Goal: Communication & Community: Answer question/provide support

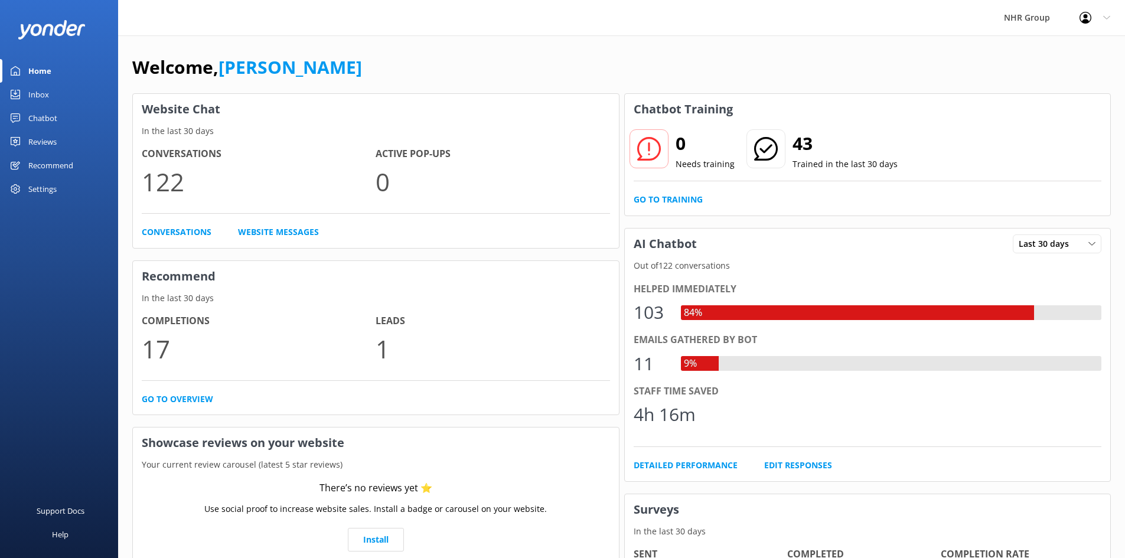
click at [42, 89] on div "Inbox" at bounding box center [38, 95] width 21 height 24
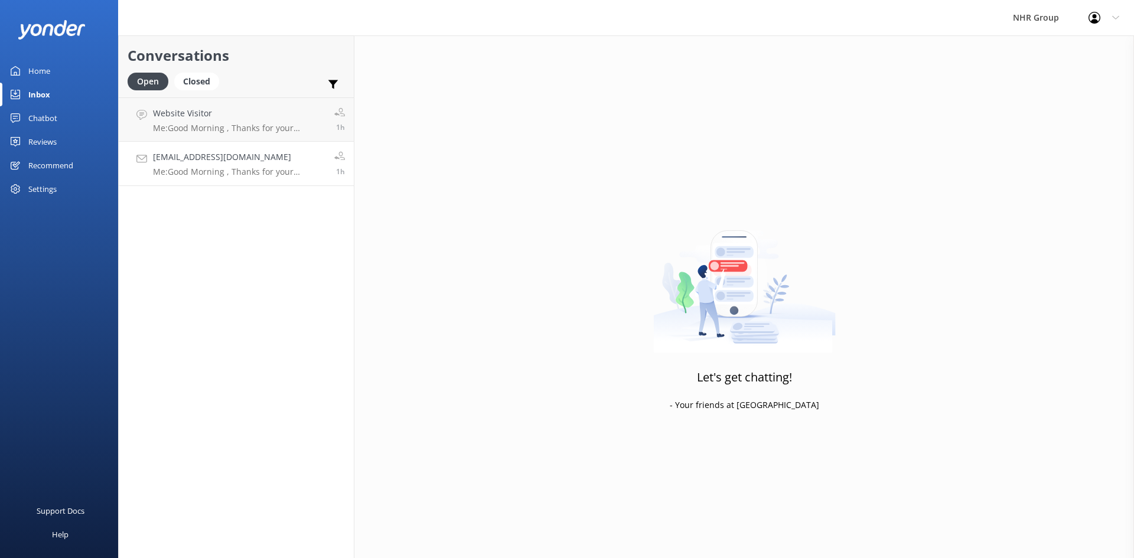
click at [236, 160] on h4 "[EMAIL_ADDRESS][DOMAIN_NAME]" at bounding box center [239, 157] width 173 height 13
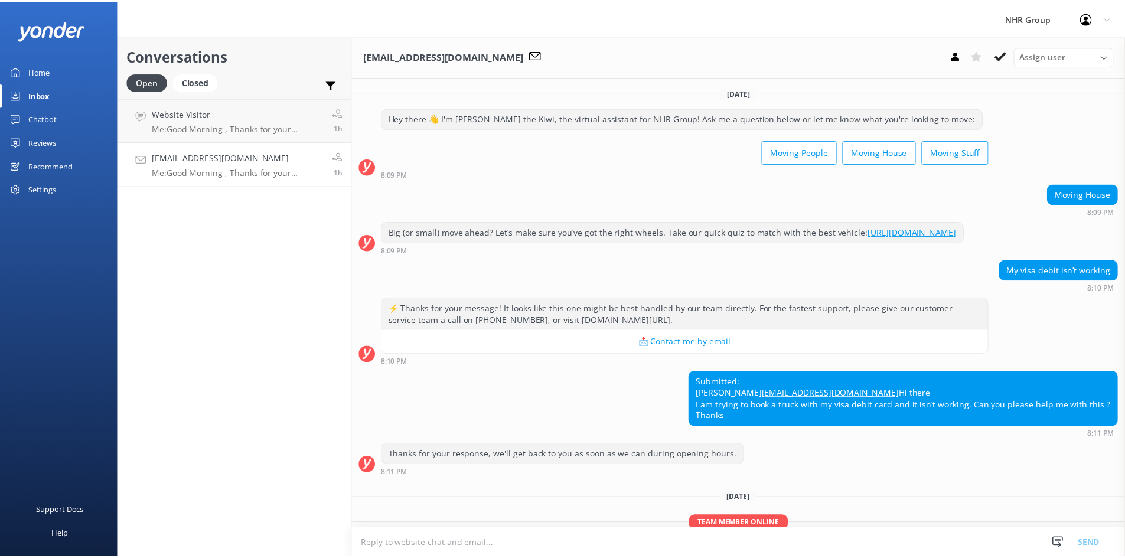
scroll to position [125, 0]
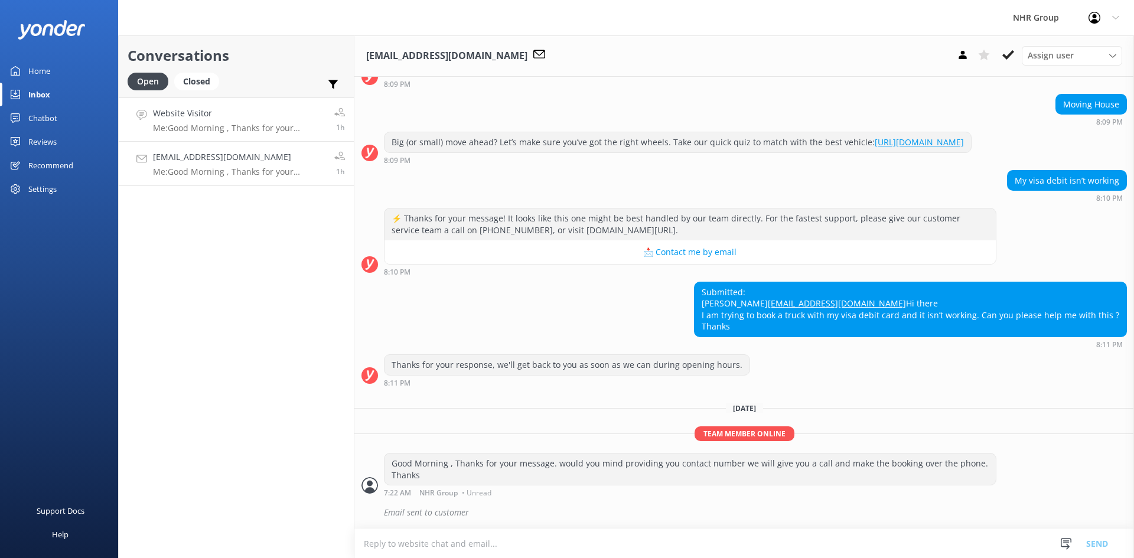
click at [238, 111] on h4 "Website Visitor" at bounding box center [239, 113] width 173 height 13
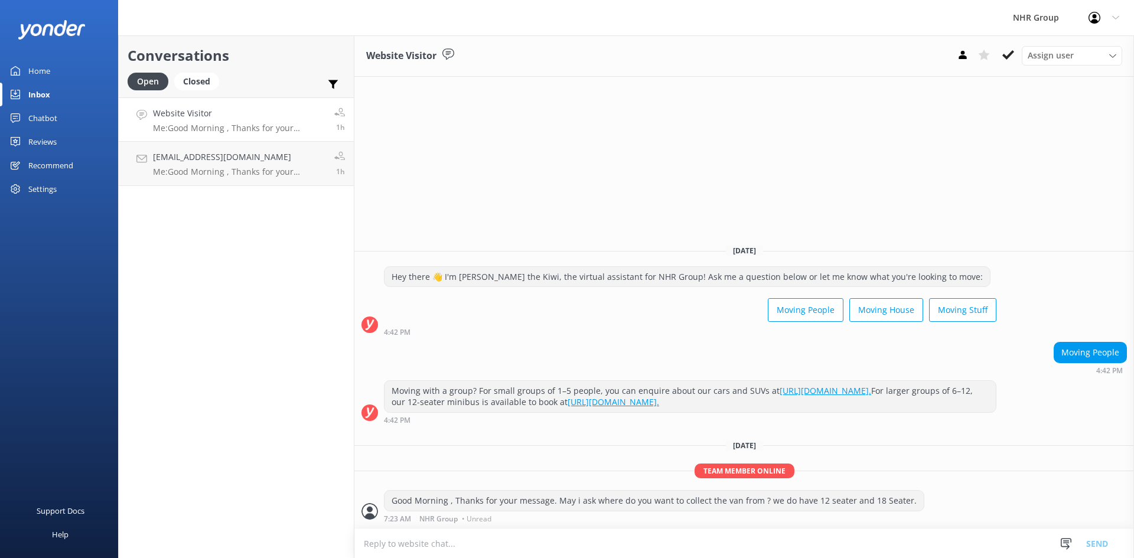
click at [50, 116] on div "Chatbot" at bounding box center [42, 118] width 29 height 24
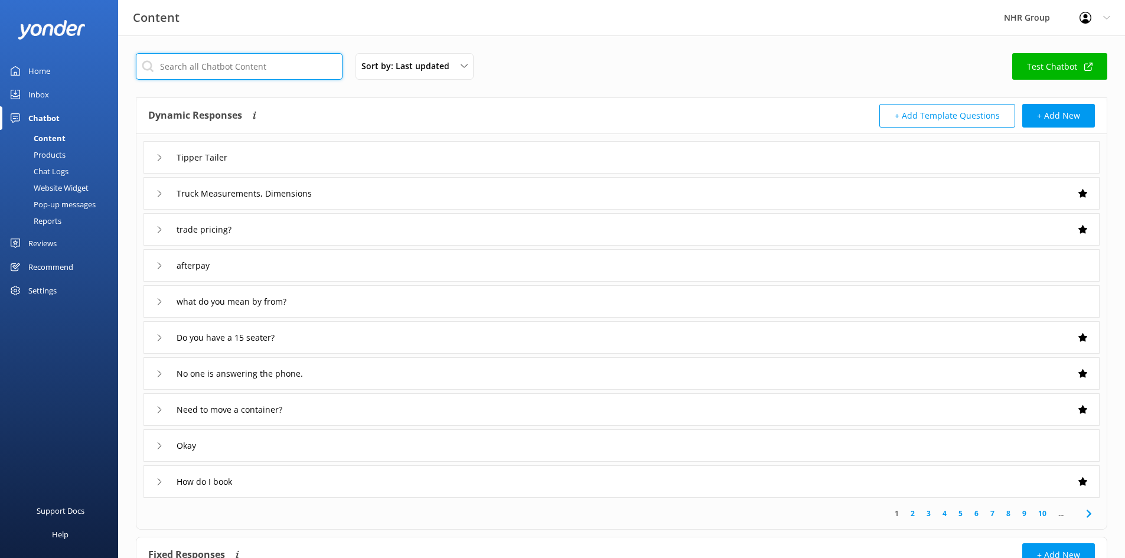
click at [239, 64] on input "text" at bounding box center [239, 66] width 207 height 27
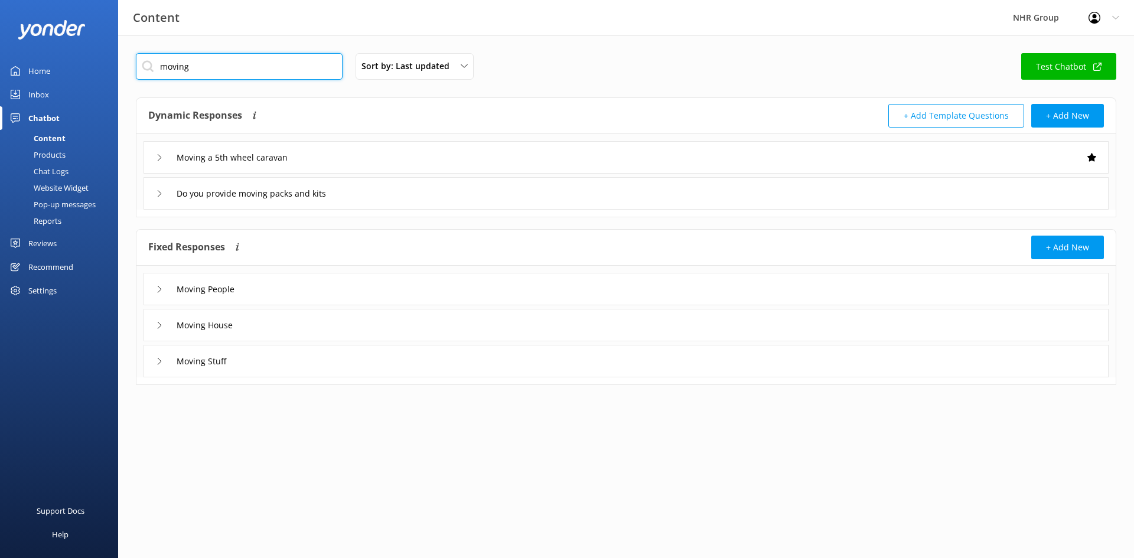
type input "moving"
click at [265, 279] on div "Moving People" at bounding box center [626, 289] width 965 height 32
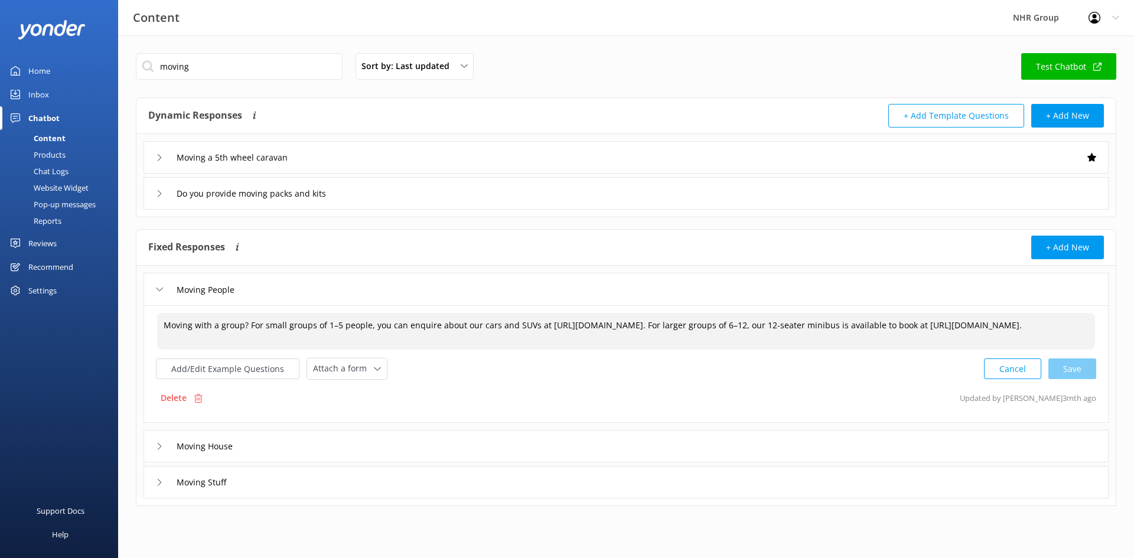
drag, startPoint x: 805, startPoint y: 326, endPoint x: 803, endPoint y: 333, distance: 7.3
click at [805, 327] on textarea "Moving with a group? For small groups of 1–5 people, you can enquire about our …" at bounding box center [626, 331] width 938 height 37
click at [883, 327] on textarea "Moving with a group? For small groups of 1–5 people, you can enquire about our …" at bounding box center [626, 331] width 938 height 37
click at [880, 366] on div "Add/Edit Example Questions Attach a form Leave contact details Check availabili…" at bounding box center [626, 369] width 941 height 22
click at [900, 323] on textarea "Moving with a group? For small groups of 1–5 people, you can enquire about our …" at bounding box center [626, 331] width 938 height 37
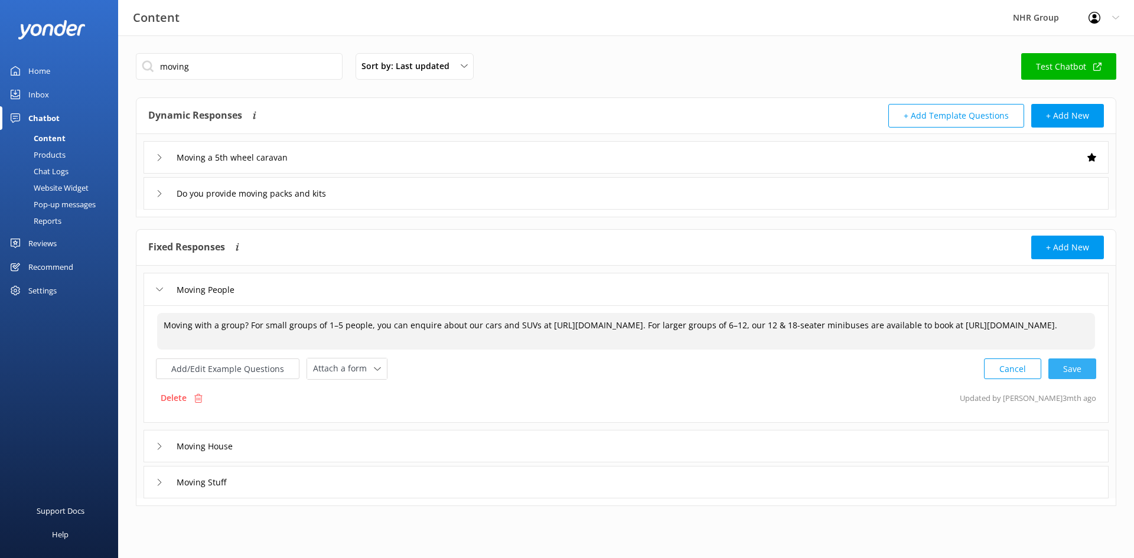
click at [1081, 372] on div "Cancel Save" at bounding box center [1040, 369] width 112 height 22
type textarea "Moving with a group? For small groups of 1–5 people, you can enquire about our …"
click at [241, 289] on input "Moving People" at bounding box center [210, 290] width 80 height 18
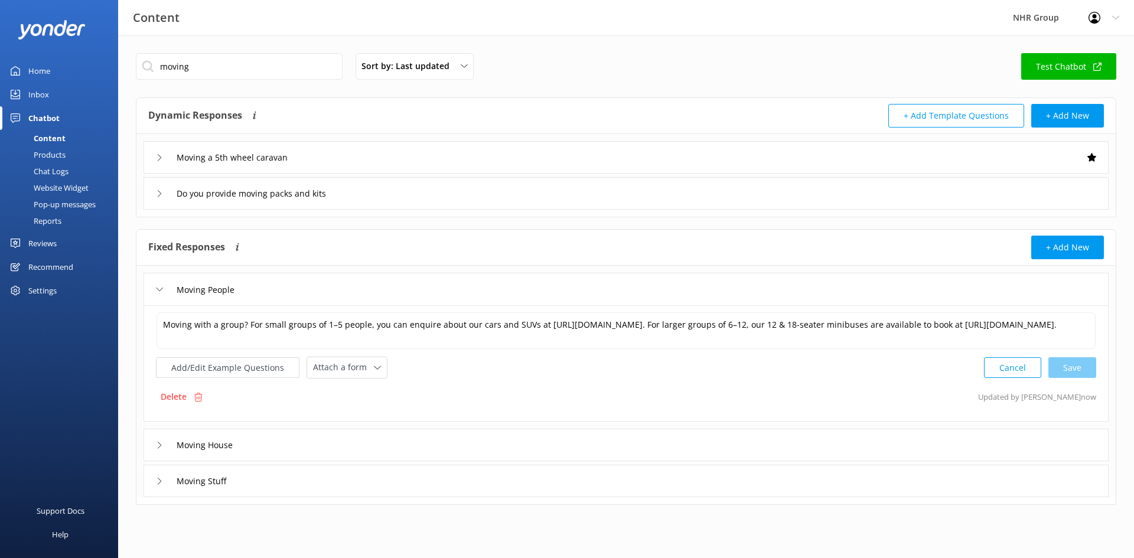
click at [278, 281] on div "Moving People" at bounding box center [626, 289] width 965 height 32
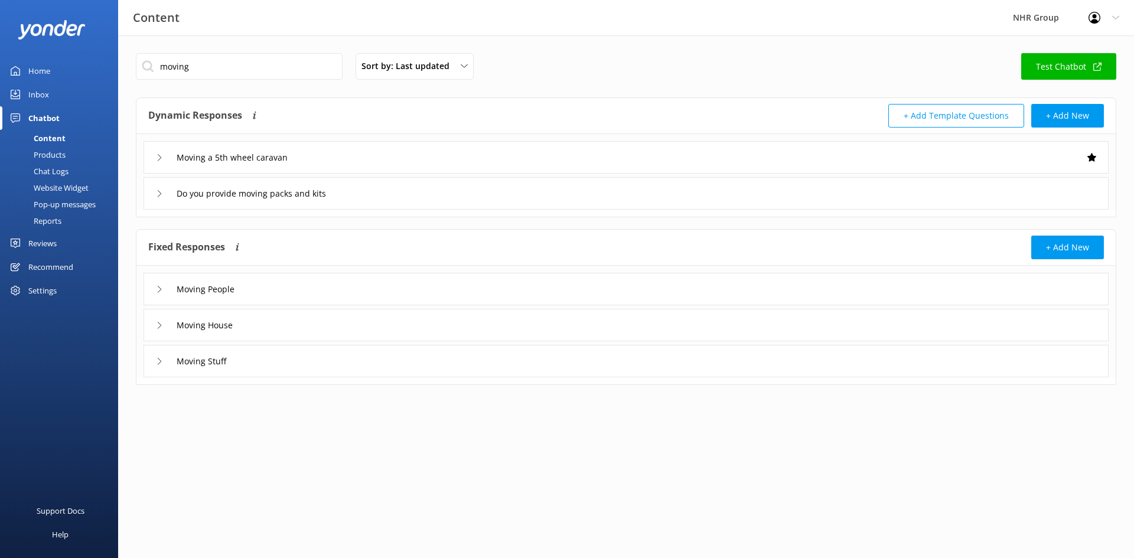
click at [281, 321] on div "Moving House" at bounding box center [626, 325] width 965 height 32
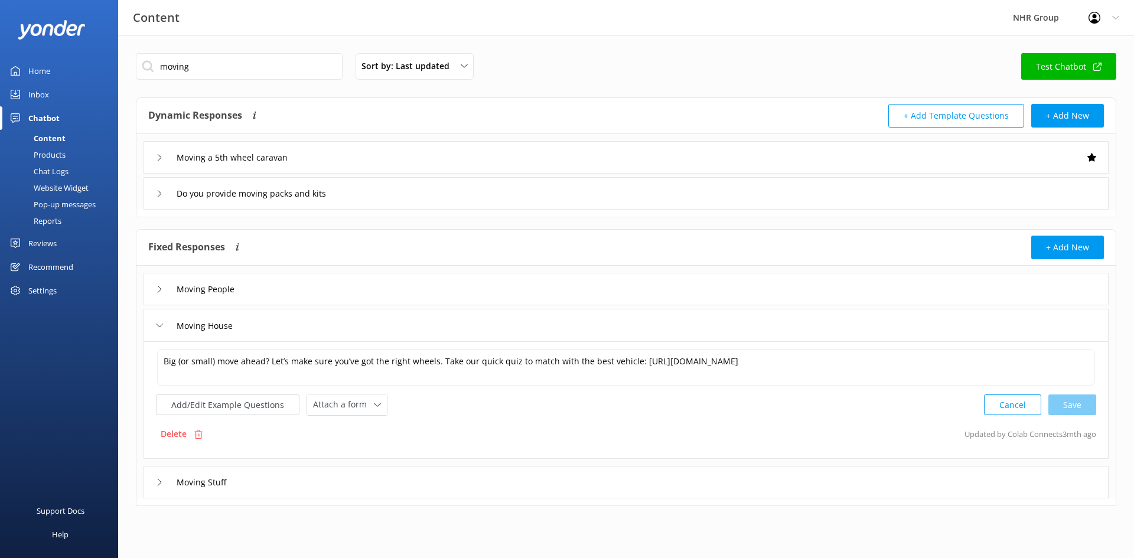
click at [281, 321] on div "Moving House" at bounding box center [626, 325] width 965 height 32
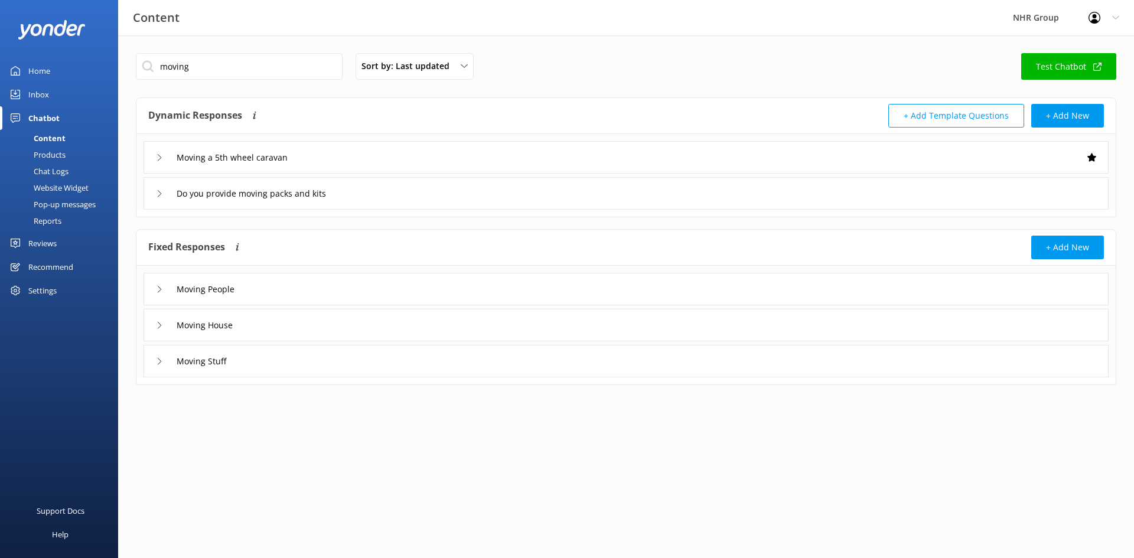
click at [266, 361] on div "Moving Stuff" at bounding box center [626, 361] width 965 height 32
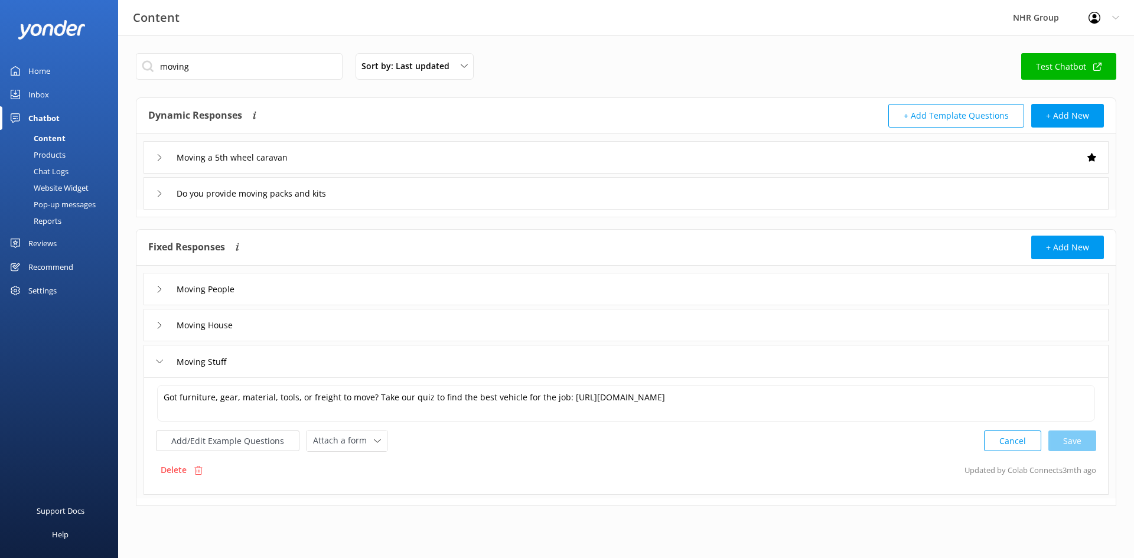
click at [265, 361] on div "Moving Stuff" at bounding box center [626, 361] width 965 height 32
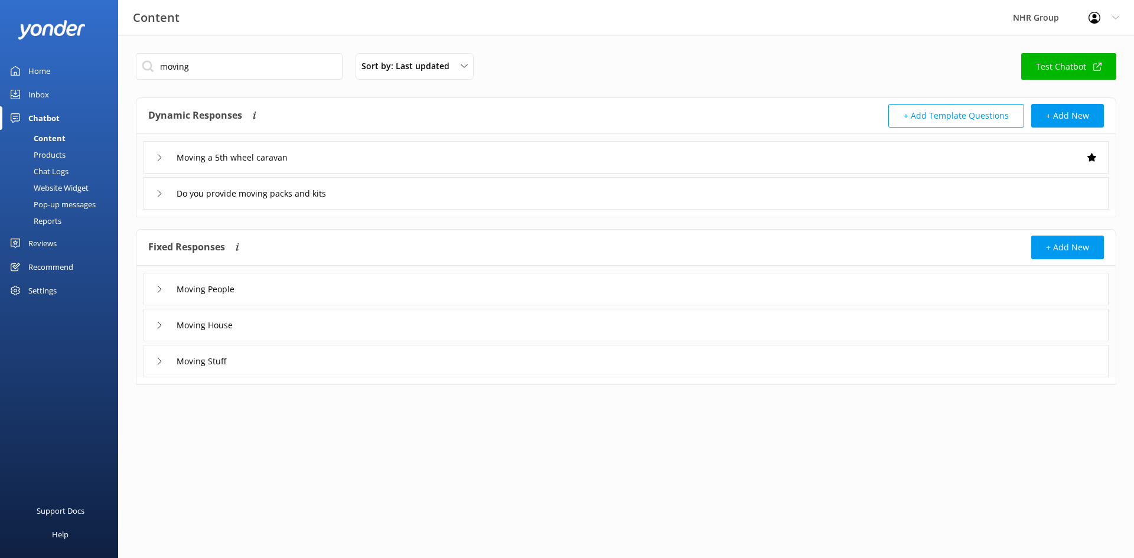
click at [40, 115] on div "Chatbot" at bounding box center [43, 118] width 31 height 24
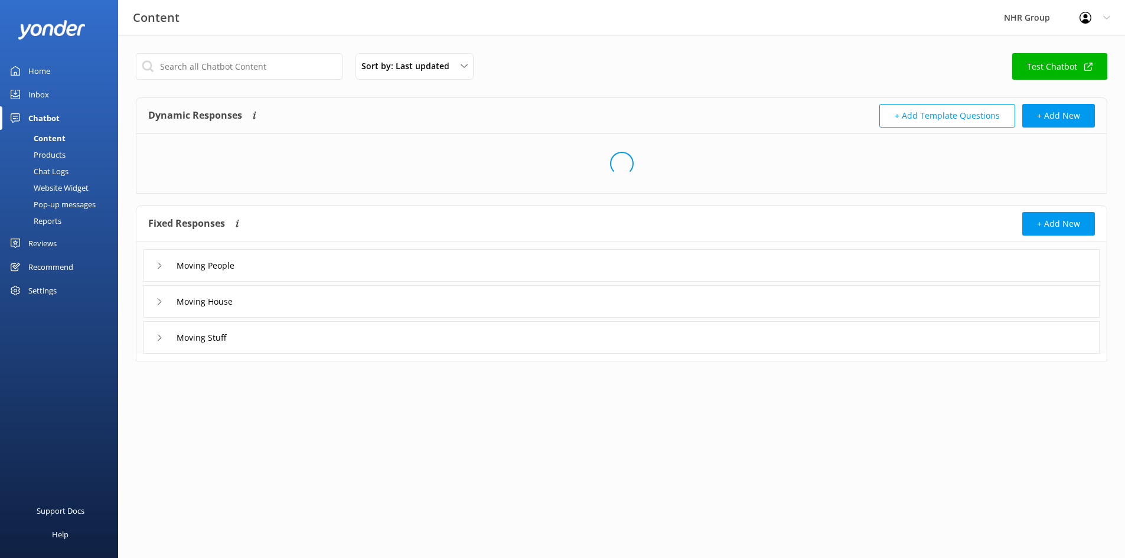
click at [40, 93] on div "Inbox" at bounding box center [38, 95] width 21 height 24
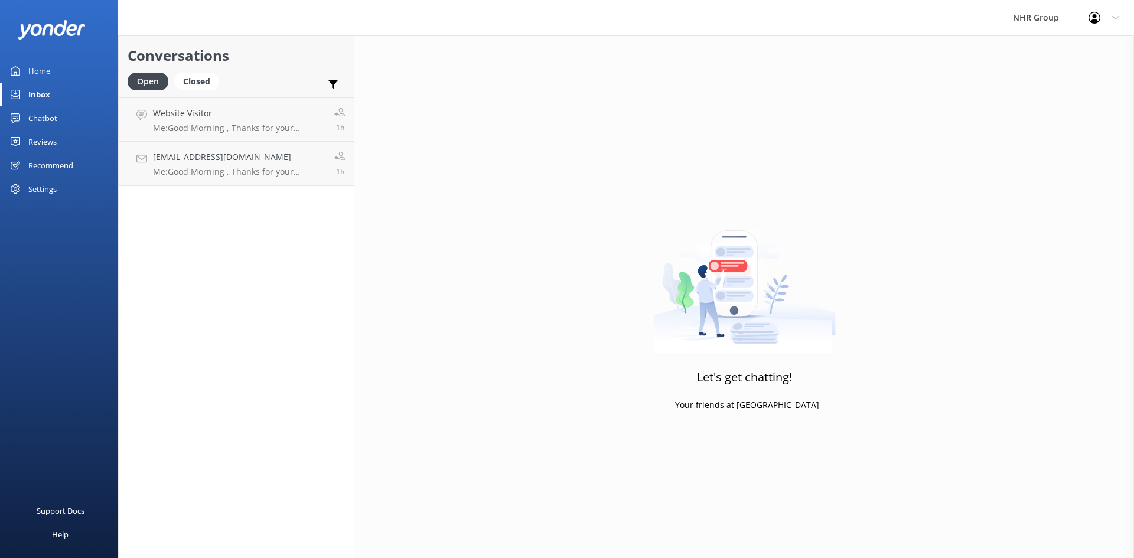
click at [61, 70] on link "Home" at bounding box center [59, 71] width 118 height 24
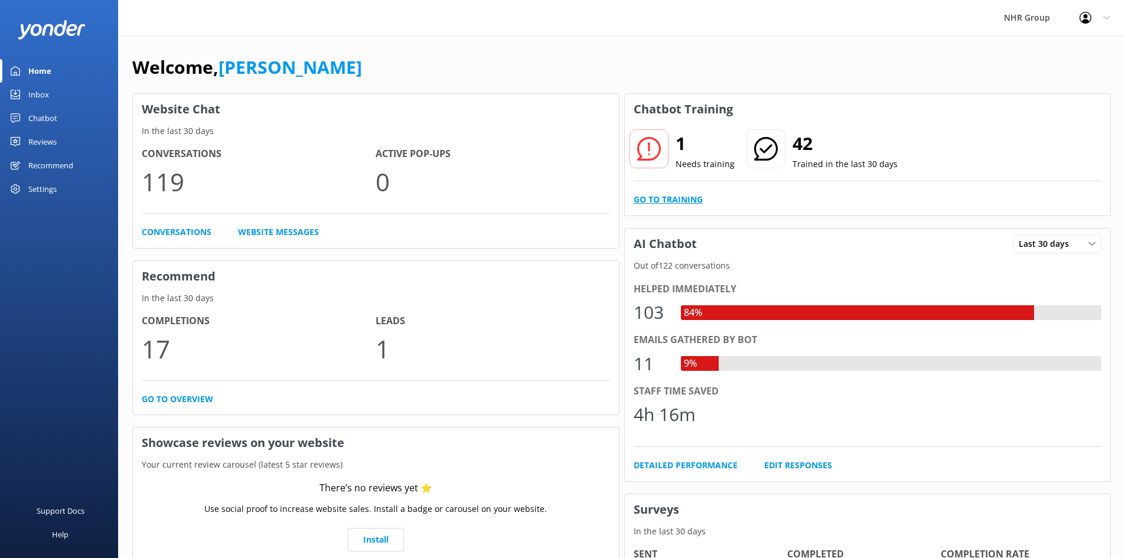
click at [676, 198] on link "Go to Training" at bounding box center [668, 199] width 69 height 13
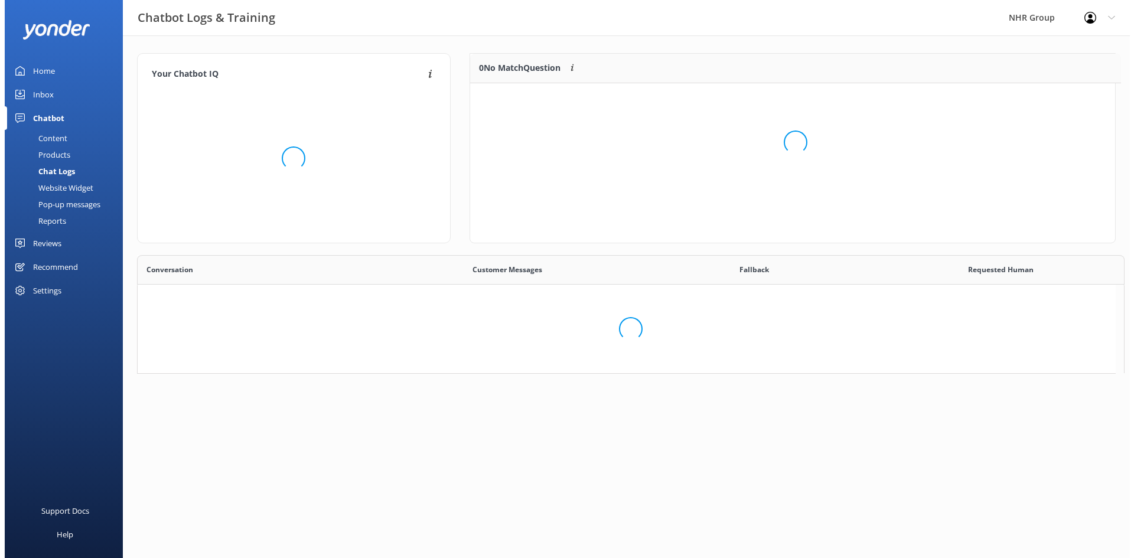
scroll to position [9, 9]
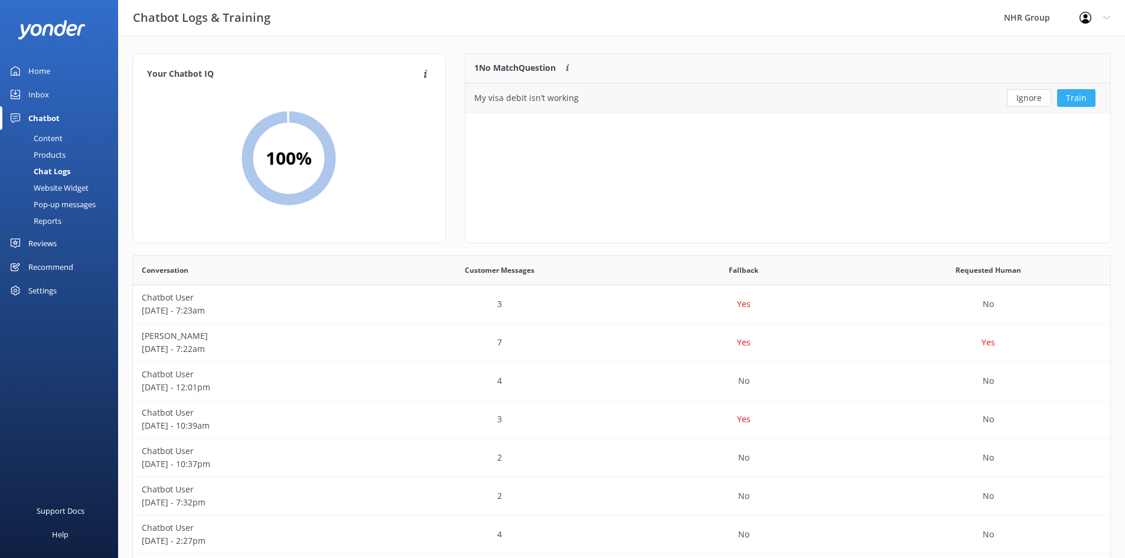
click at [1071, 97] on button "Train" at bounding box center [1076, 98] width 38 height 18
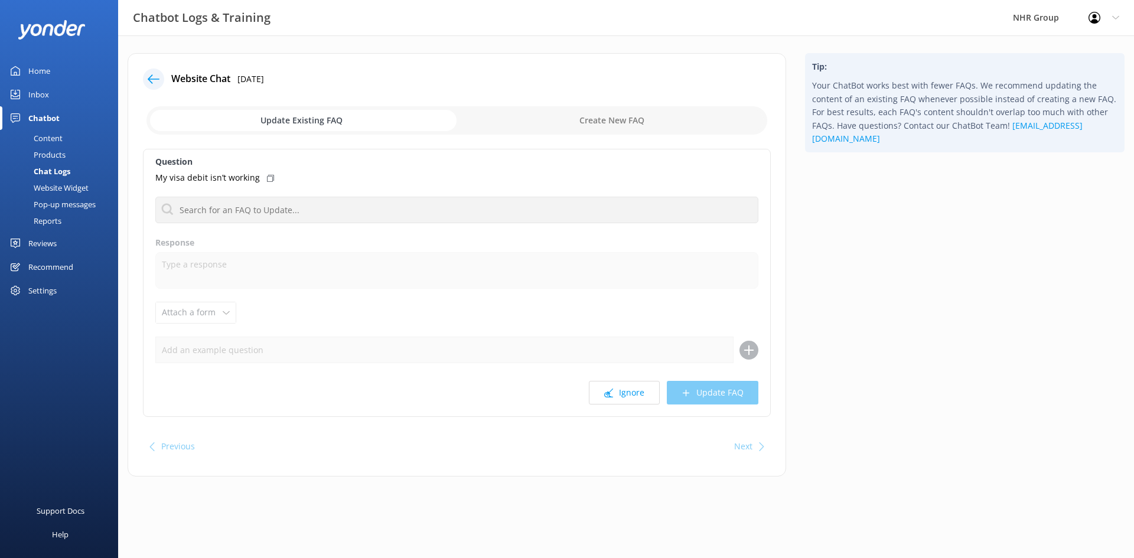
click at [267, 177] on icon at bounding box center [270, 178] width 7 height 7
click at [588, 121] on input "checkbox" at bounding box center [457, 120] width 621 height 28
checkbox input "true"
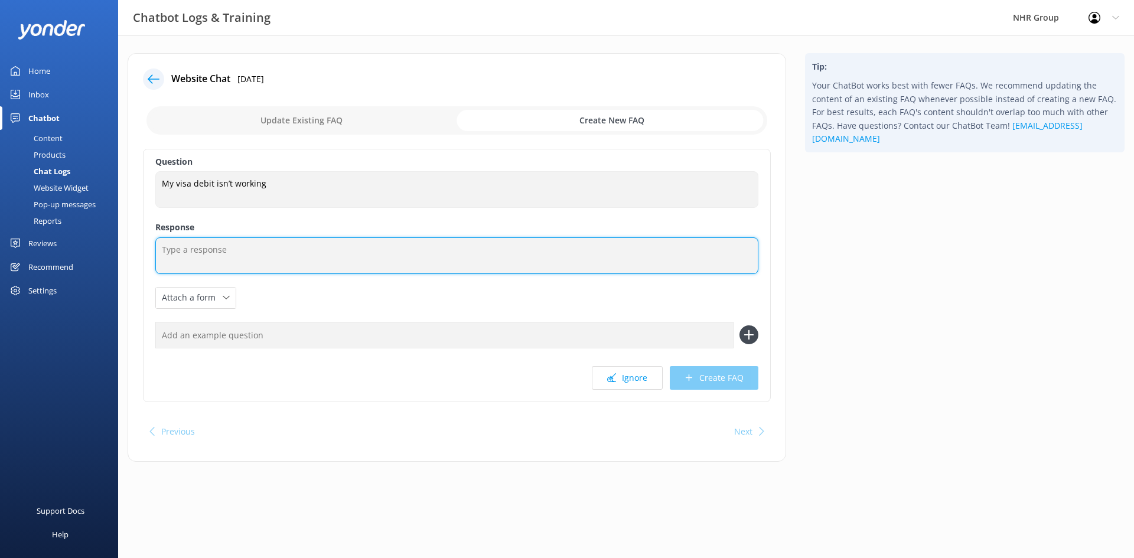
click at [216, 253] on textarea at bounding box center [456, 255] width 603 height 37
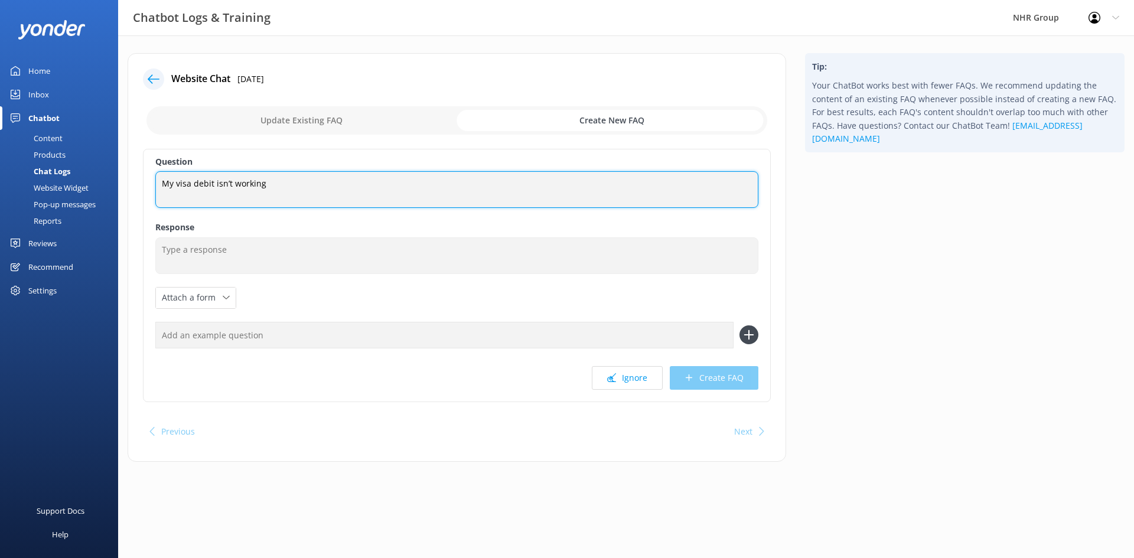
click at [210, 181] on textarea "My visa debit isn’t working" at bounding box center [456, 189] width 603 height 37
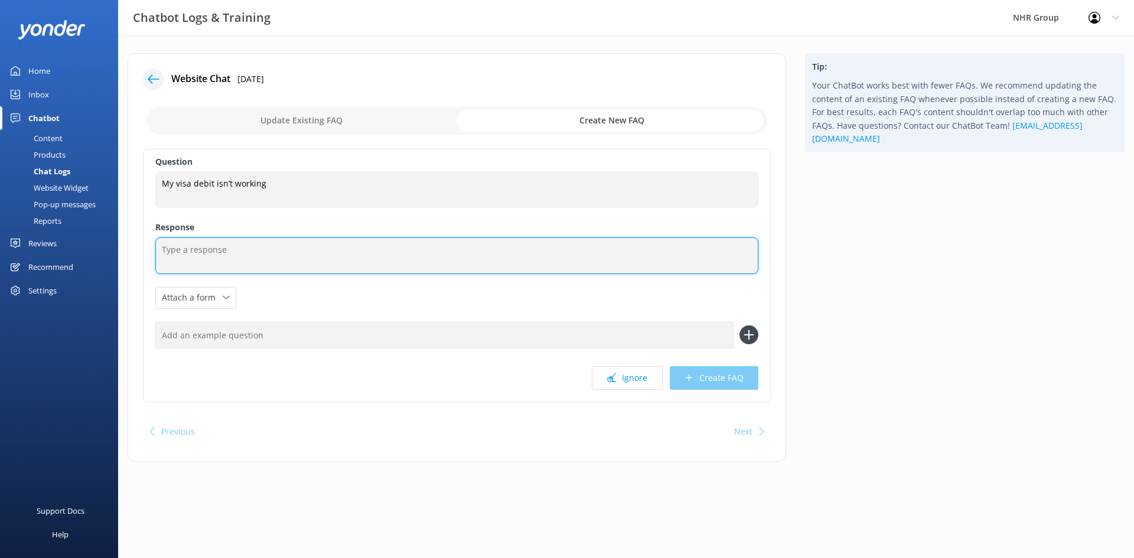
click at [221, 256] on textarea at bounding box center [456, 255] width 603 height 37
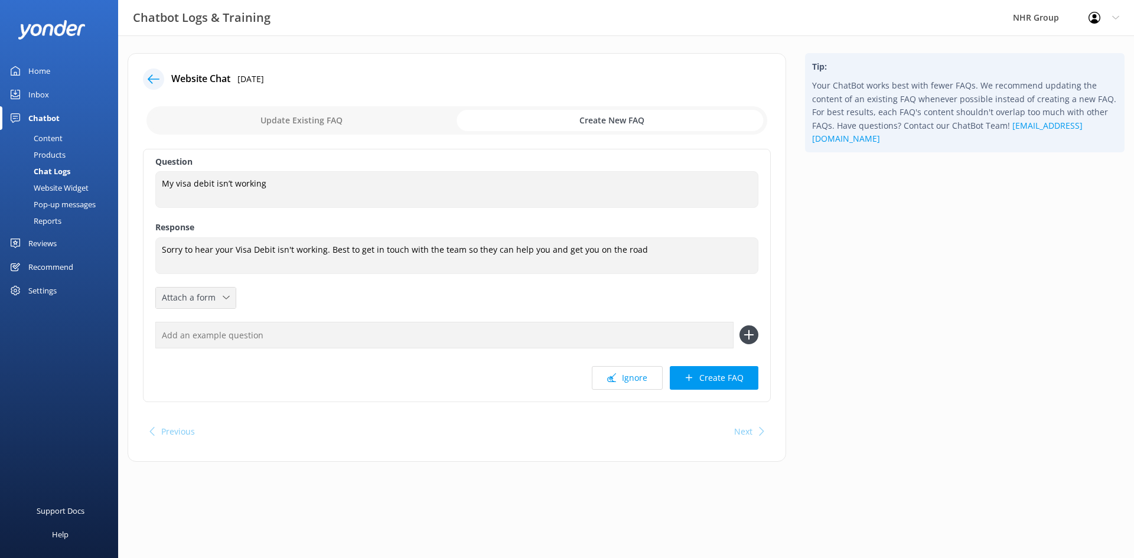
click at [208, 306] on div "Attach a form Leave contact details Check availability" at bounding box center [196, 298] width 80 height 21
click at [204, 324] on div "Leave contact details" at bounding box center [198, 323] width 72 height 12
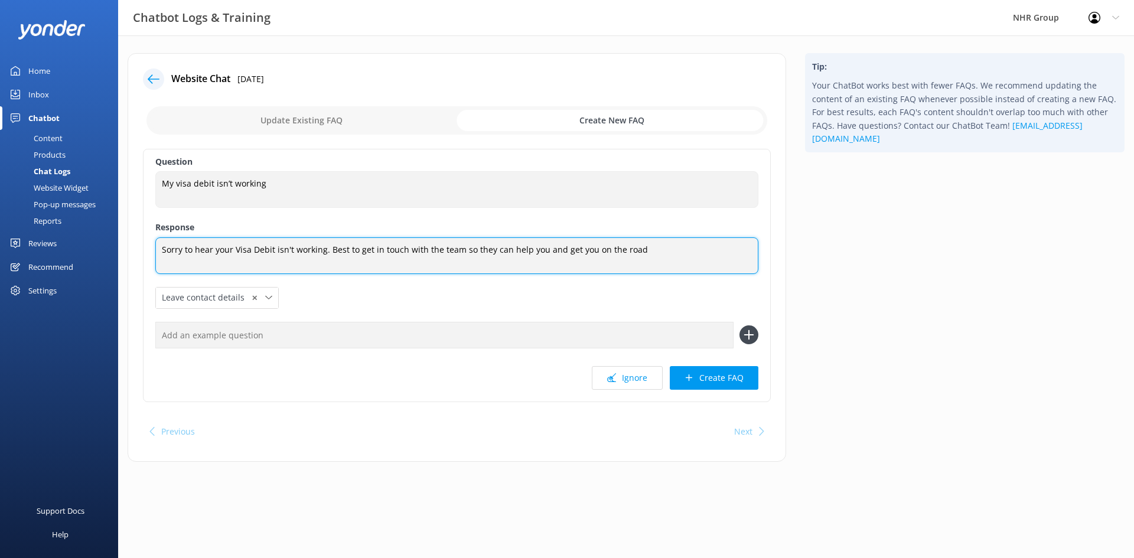
click at [659, 246] on textarea "Sorry to hear your Visa Debit isn't working. Best to get in touch with the team…" at bounding box center [456, 255] width 603 height 37
drag, startPoint x: 717, startPoint y: 250, endPoint x: 721, endPoint y: 263, distance: 12.9
click at [717, 252] on textarea "Sorry to hear your Visa Debit isn't working. Best to get in touch with the team…" at bounding box center [456, 255] width 603 height 37
click at [328, 261] on textarea "Sorry to hear your Visa Debit isn't working. Best to get in touch with the team…" at bounding box center [456, 255] width 603 height 37
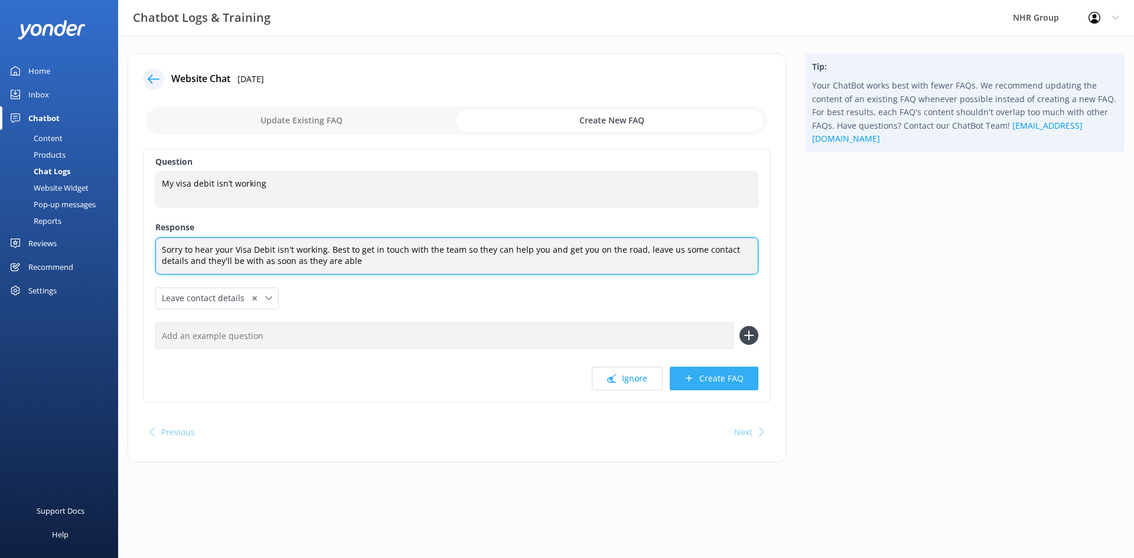
type textarea "Sorry to hear your Visa Debit isn't working. Best to get in touch with the team…"
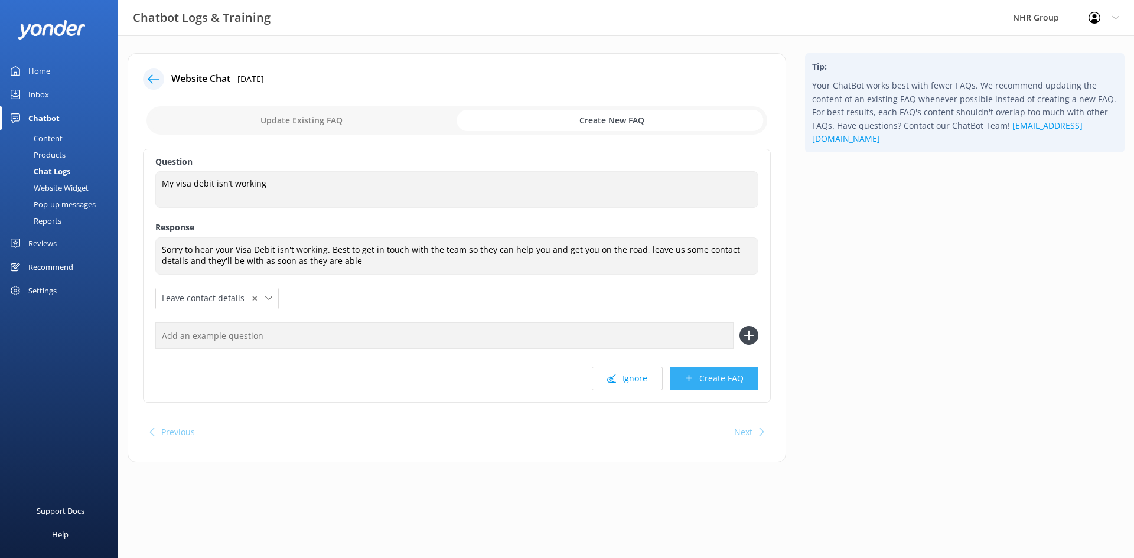
click at [716, 380] on button "Create FAQ" at bounding box center [714, 379] width 89 height 24
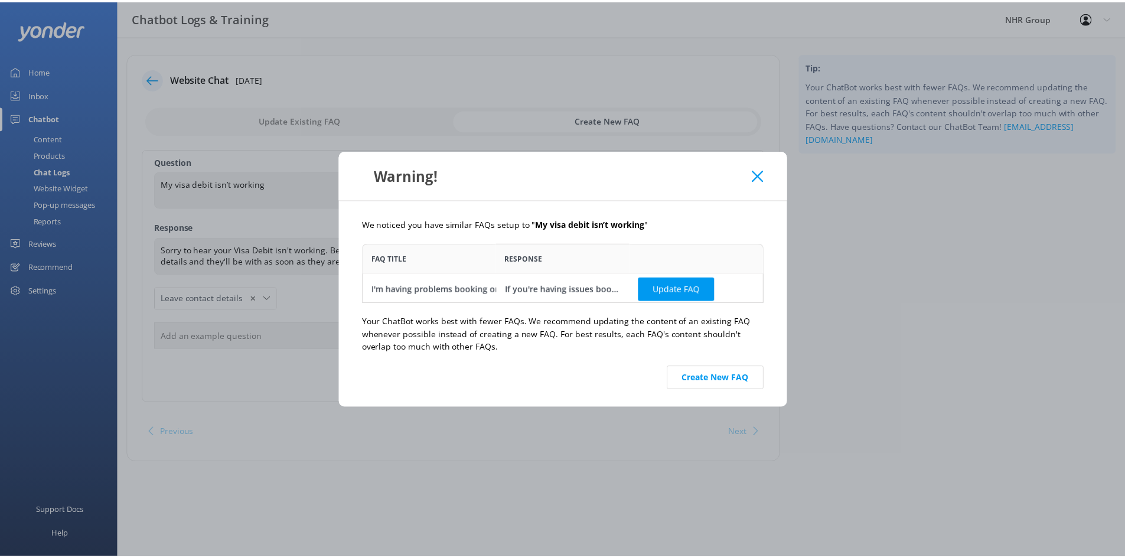
scroll to position [3, 0]
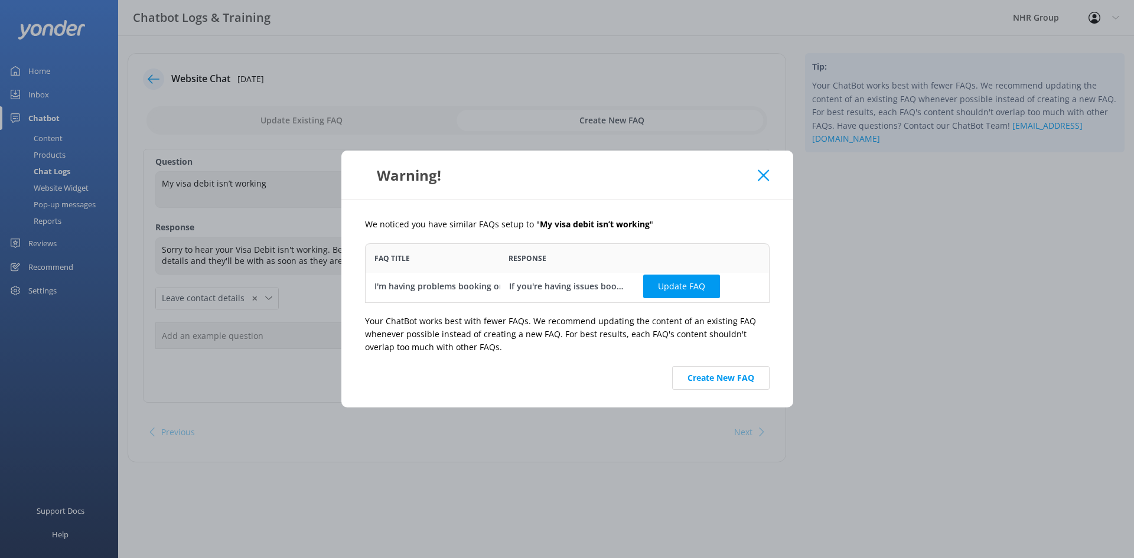
click at [585, 285] on div "If you're having issues booking online, please contact the NHR Group team at 08…" at bounding box center [567, 285] width 117 height 13
click at [708, 377] on button "Create New FAQ" at bounding box center [720, 378] width 97 height 24
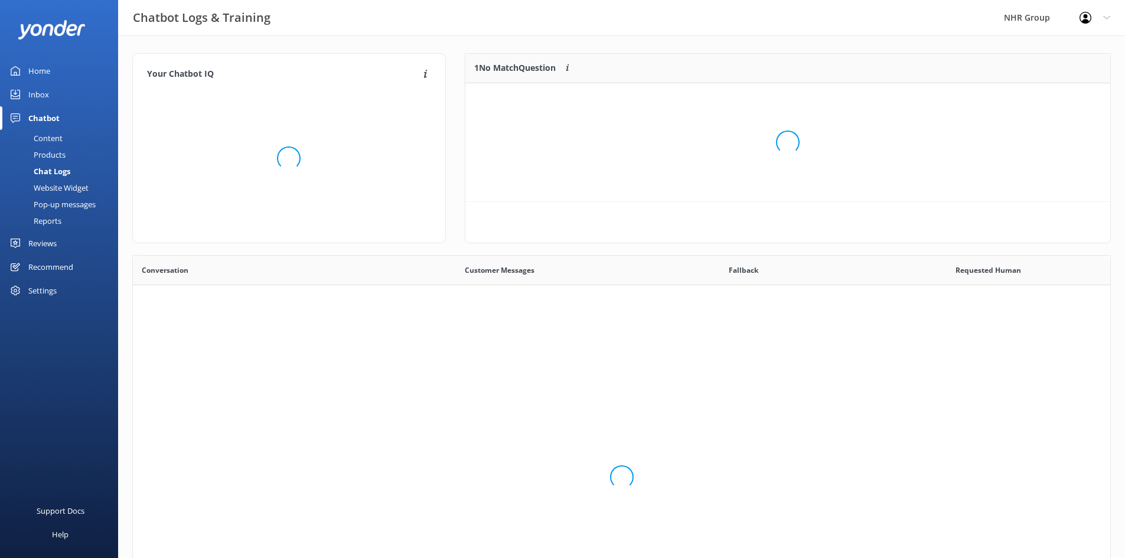
scroll to position [139, 636]
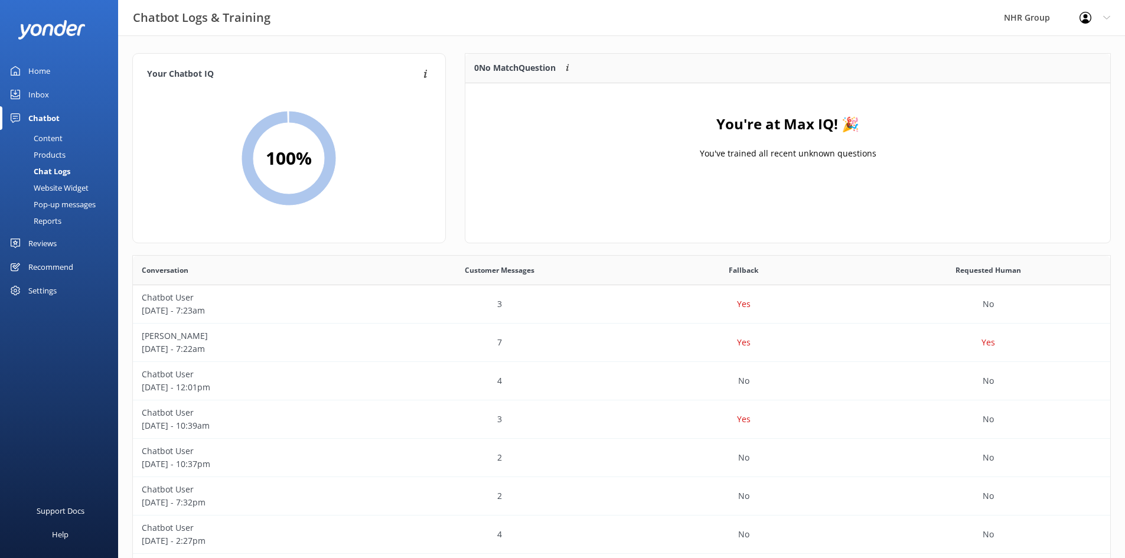
click at [41, 68] on div "Home" at bounding box center [39, 71] width 22 height 24
